Goal: Information Seeking & Learning: Learn about a topic

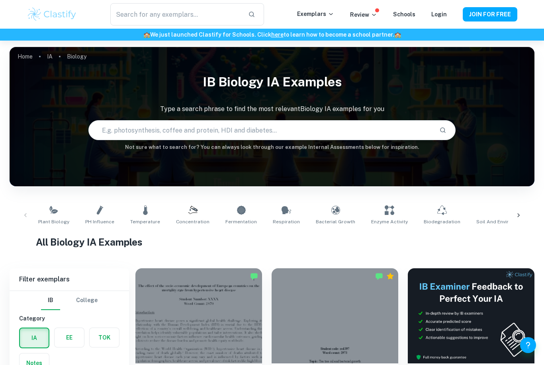
scroll to position [247, 0]
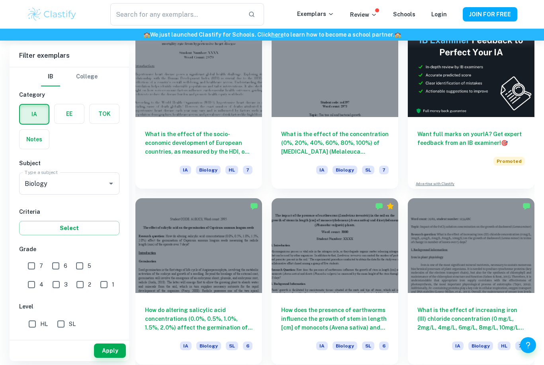
click at [370, 119] on div "What is the effect of the concentration (0%, 20%, 40%, 60%, 80%, 100%) of [MEDI…" at bounding box center [335, 153] width 127 height 72
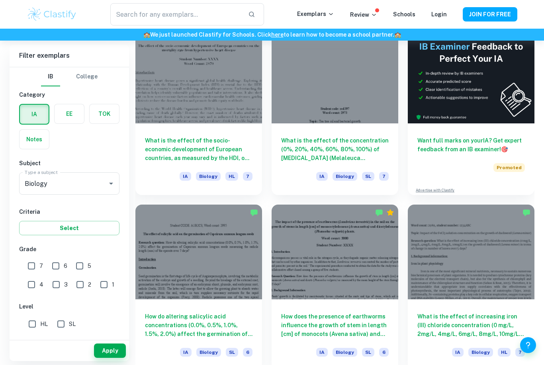
scroll to position [180, 0]
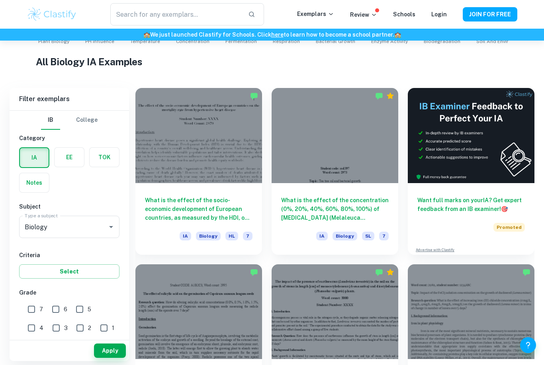
click at [226, 168] on div at bounding box center [198, 135] width 127 height 95
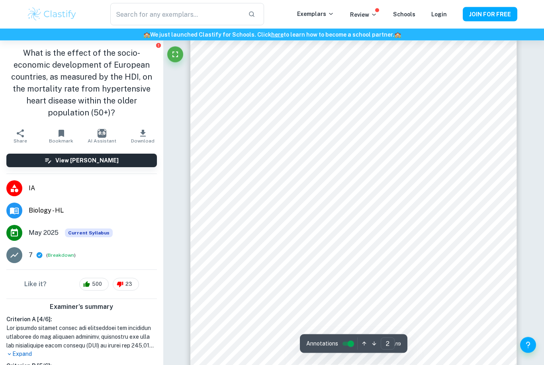
scroll to position [618, 0]
type input "3"
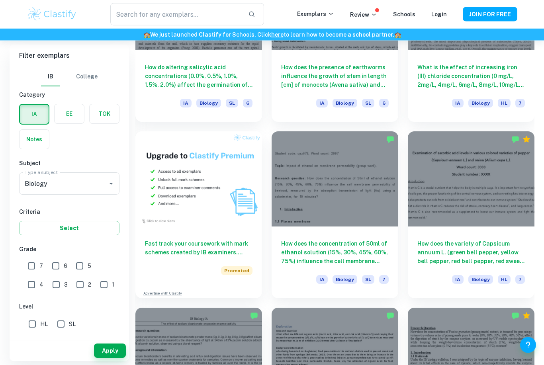
scroll to position [490, 0]
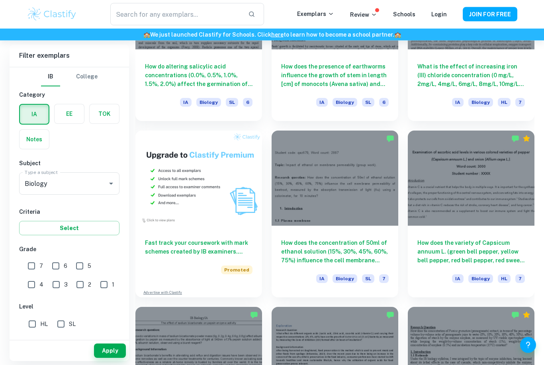
click at [479, 213] on div at bounding box center [471, 178] width 127 height 95
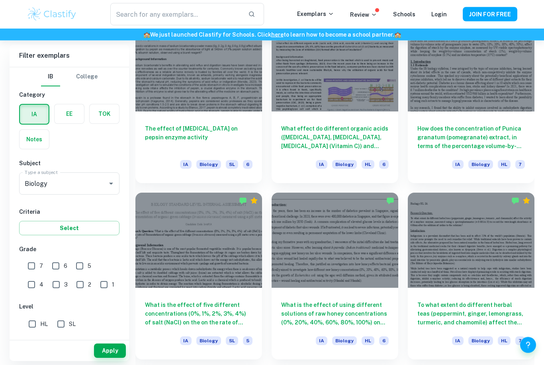
scroll to position [781, 0]
click at [381, 249] on div at bounding box center [335, 240] width 127 height 95
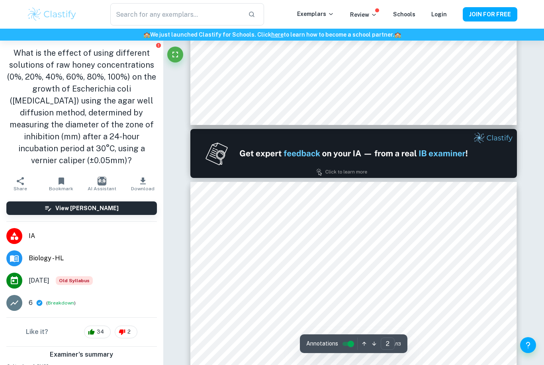
scroll to position [445, 0]
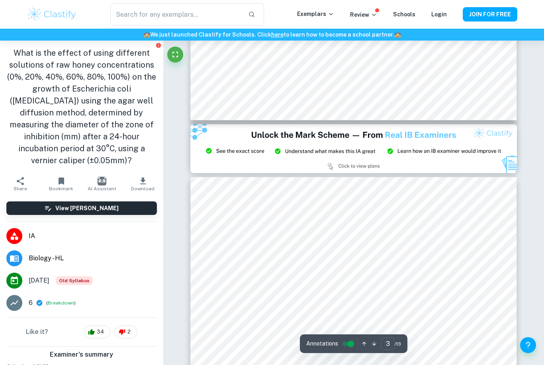
type input "2"
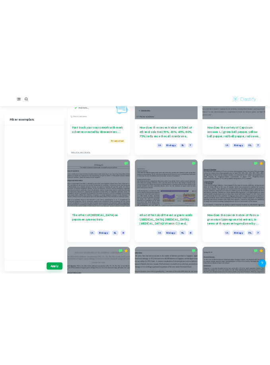
scroll to position [972, 0]
